Goal: Check status: Check status

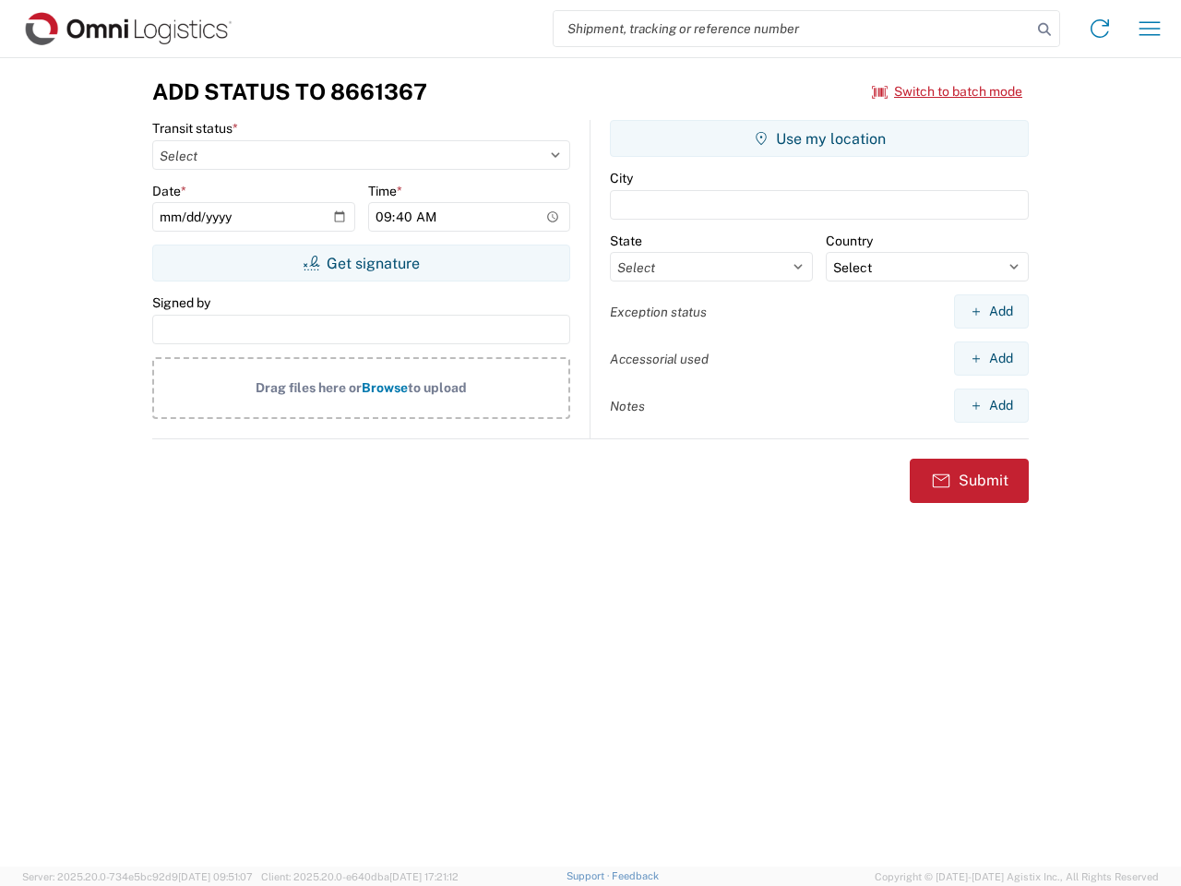
click at [792, 29] on input "search" at bounding box center [793, 28] width 478 height 35
click at [1044, 30] on icon at bounding box center [1044, 30] width 26 height 26
click at [1100, 29] on icon at bounding box center [1100, 29] width 30 height 30
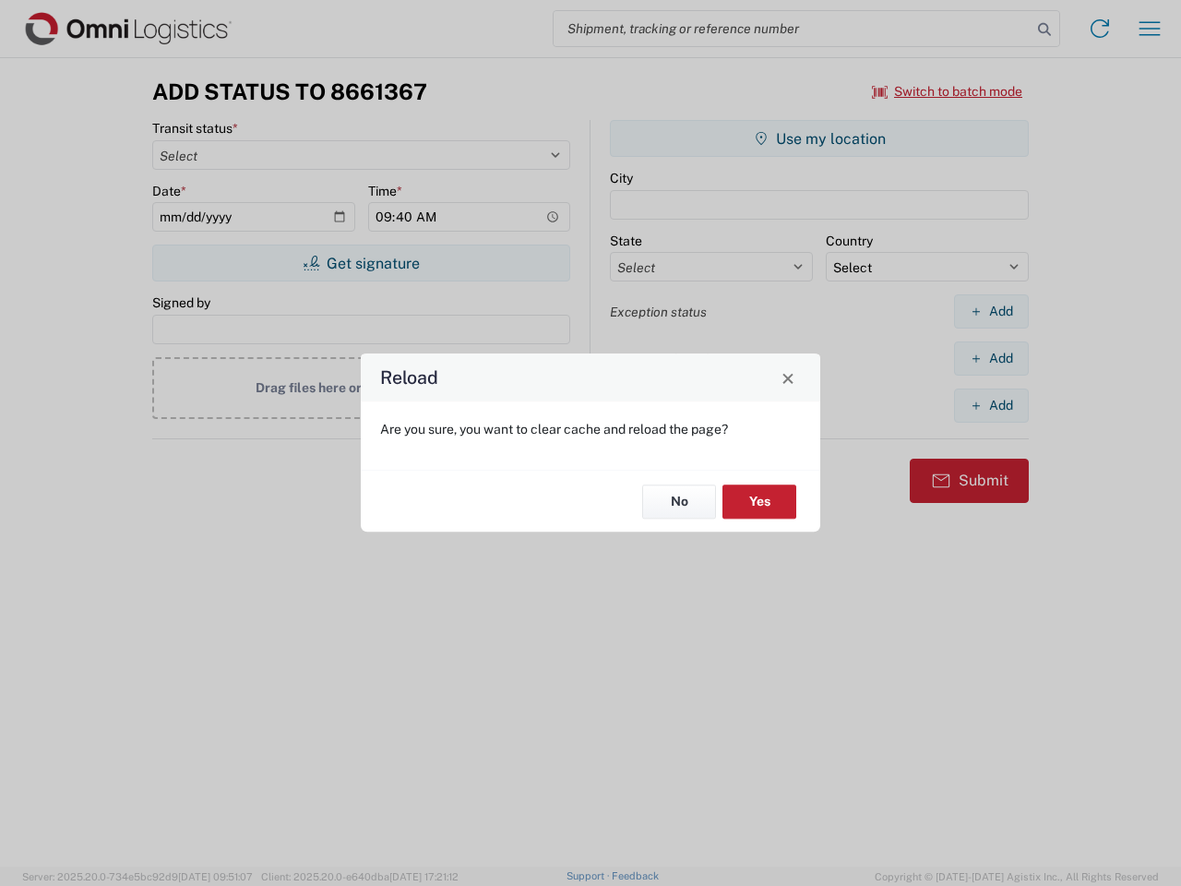
click at [947, 91] on div "Reload Are you sure, you want to clear cache and reload the page? No Yes" at bounding box center [590, 443] width 1181 height 886
click at [361, 263] on div "Reload Are you sure, you want to clear cache and reload the page? No Yes" at bounding box center [590, 443] width 1181 height 886
click at [819, 138] on div "Reload Are you sure, you want to clear cache and reload the page? No Yes" at bounding box center [590, 443] width 1181 height 886
click at [991, 311] on div "Reload Are you sure, you want to clear cache and reload the page? No Yes" at bounding box center [590, 443] width 1181 height 886
click at [991, 358] on div "Reload Are you sure, you want to clear cache and reload the page? No Yes" at bounding box center [590, 443] width 1181 height 886
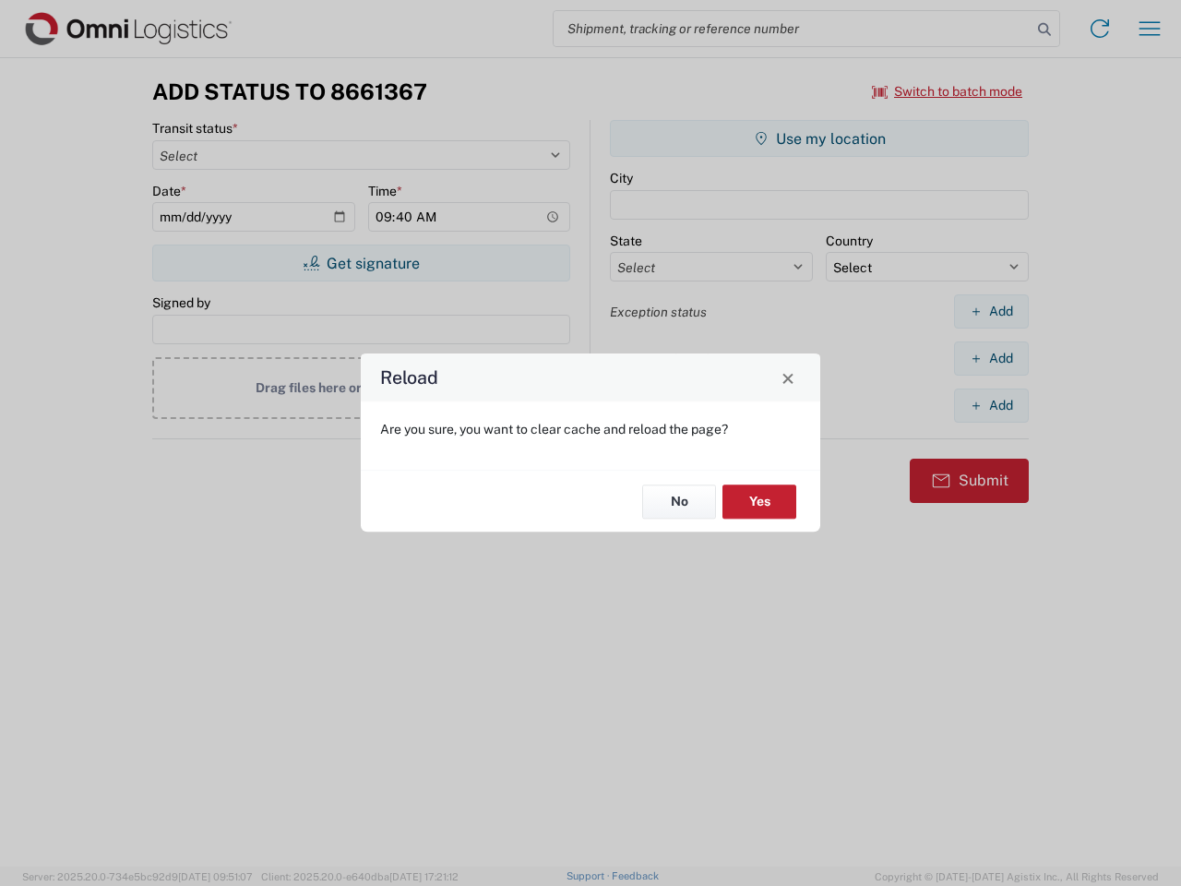
click at [991, 405] on div "Reload Are you sure, you want to clear cache and reload the page? No Yes" at bounding box center [590, 443] width 1181 height 886
